Goal: Find specific page/section: Find specific page/section

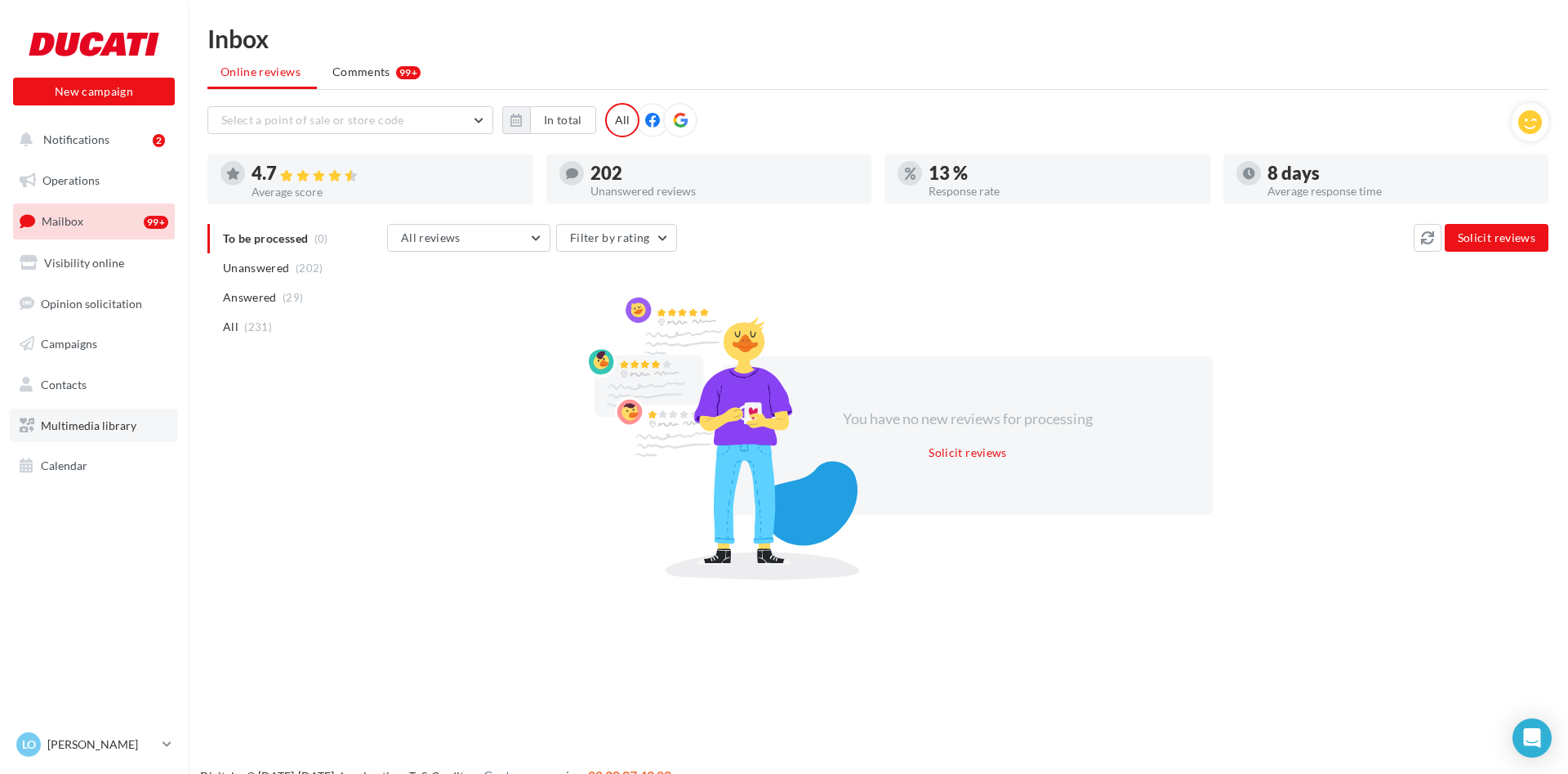
click at [105, 428] on span "Multimedia library" at bounding box center [88, 425] width 95 height 14
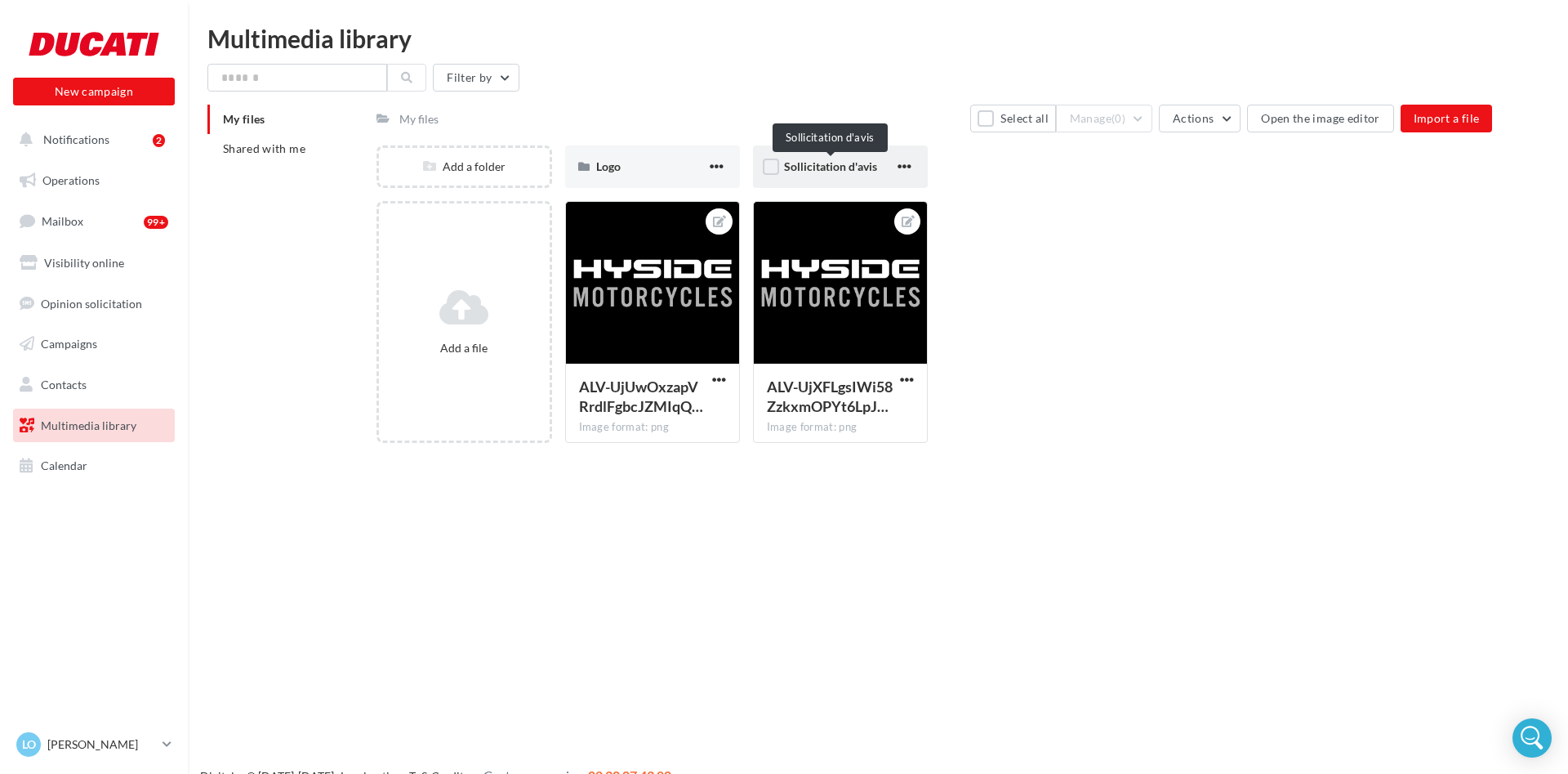
click at [811, 170] on span "Sollicitation d'avis" at bounding box center [830, 166] width 94 height 14
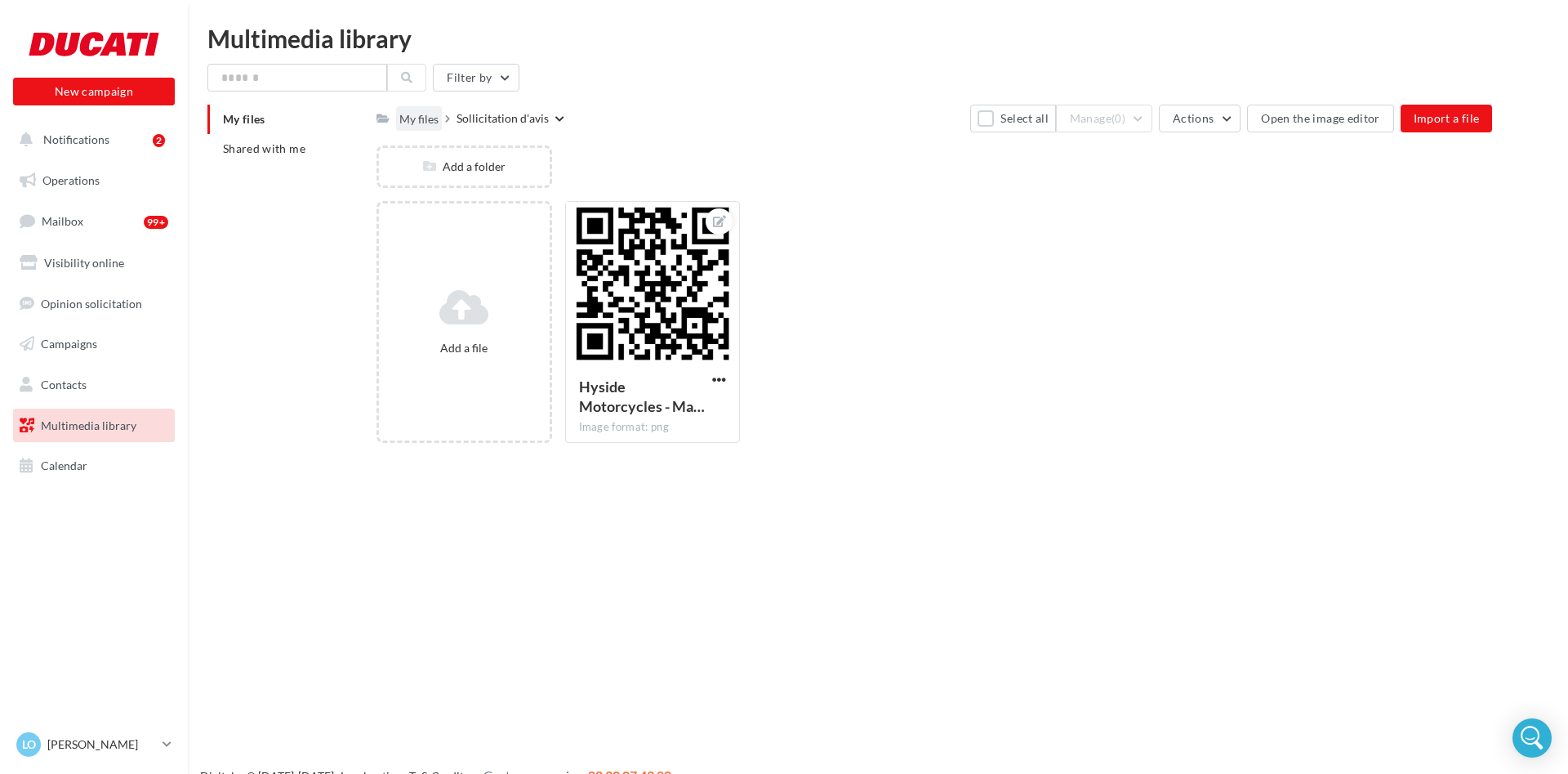
click at [409, 116] on div "My files" at bounding box center [419, 119] width 40 height 16
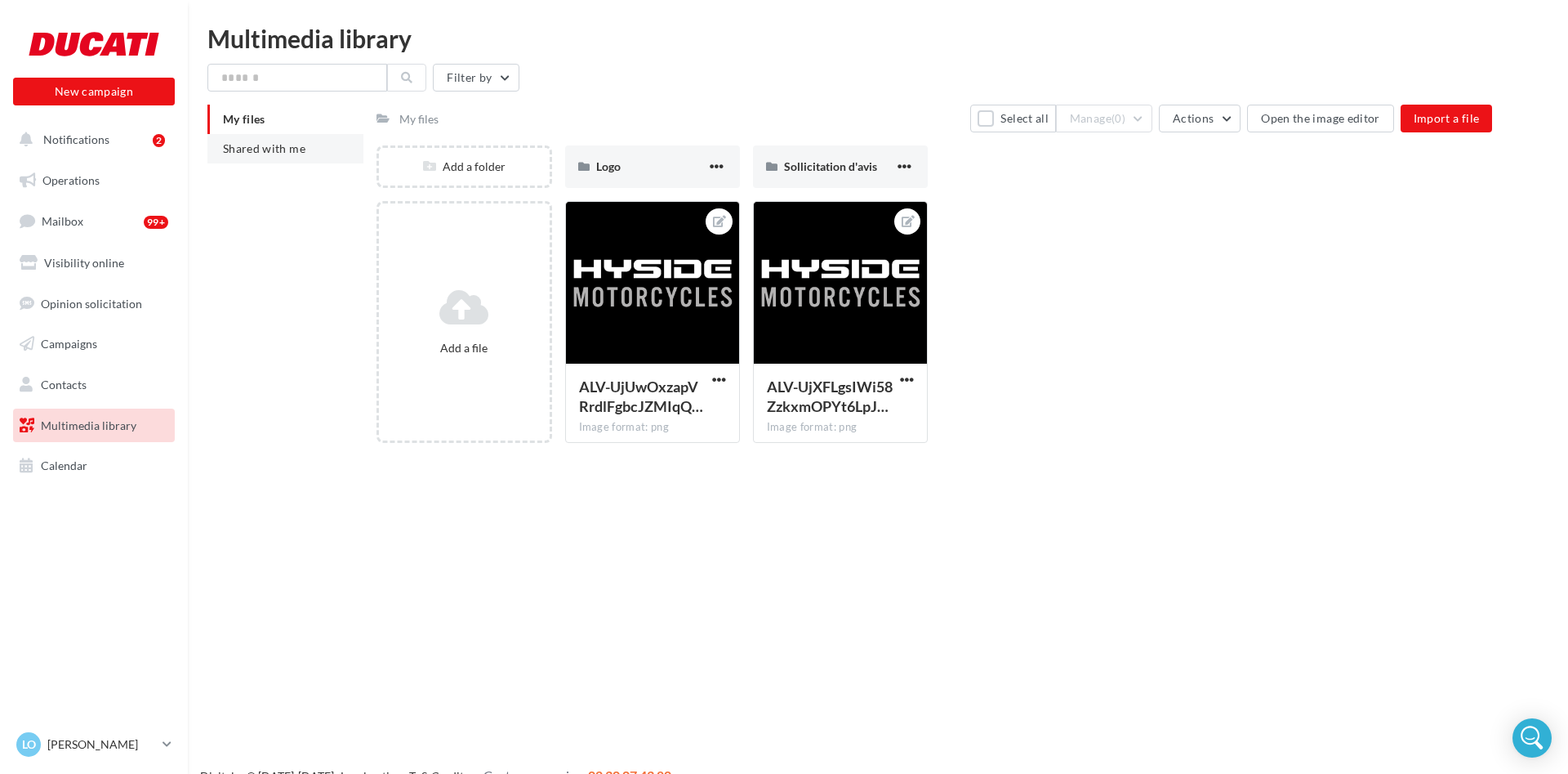
click at [268, 148] on span "Shared with me" at bounding box center [264, 148] width 82 height 14
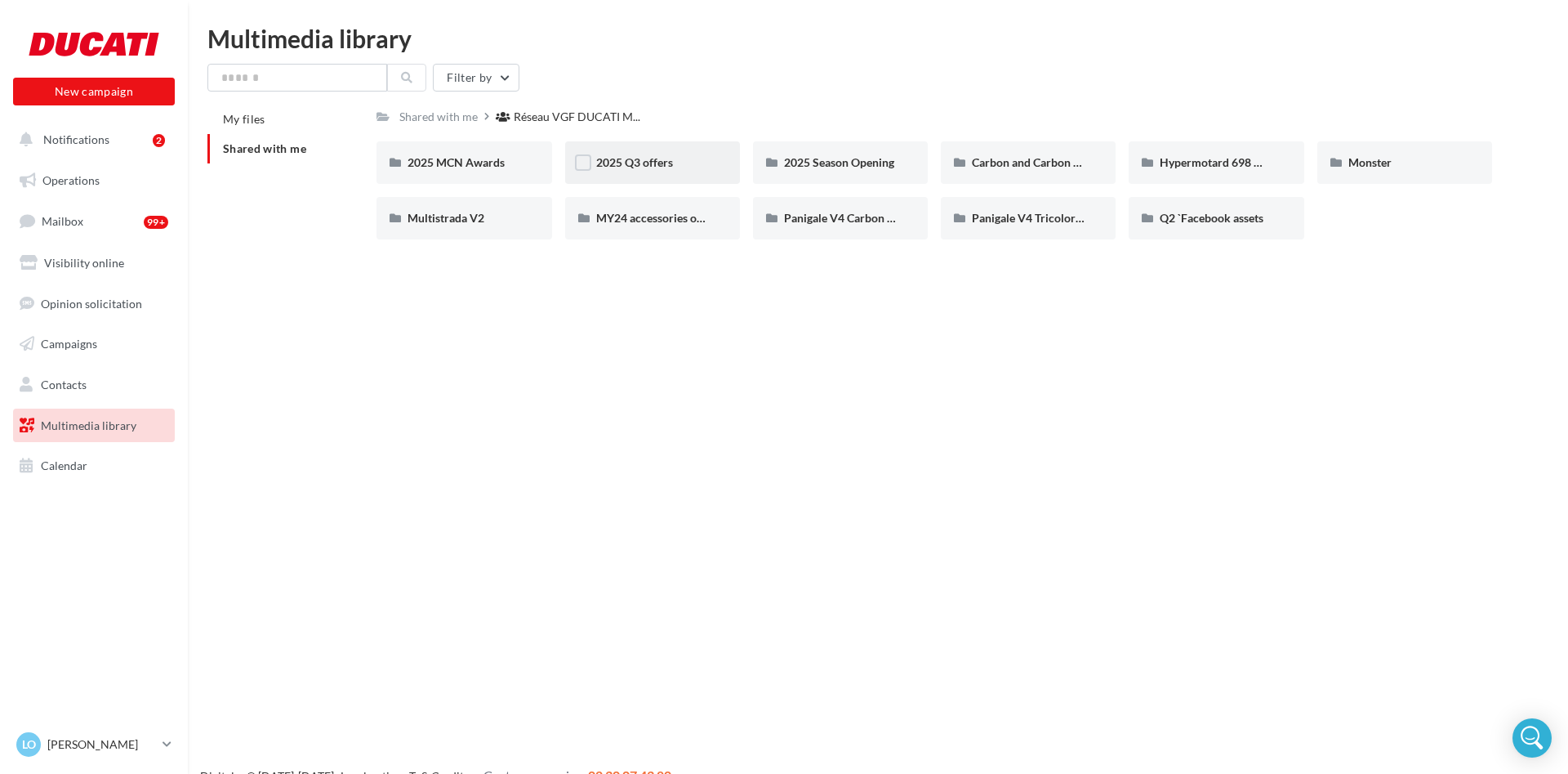
click at [674, 172] on div "2025 Q3 offers" at bounding box center [652, 163] width 175 height 43
